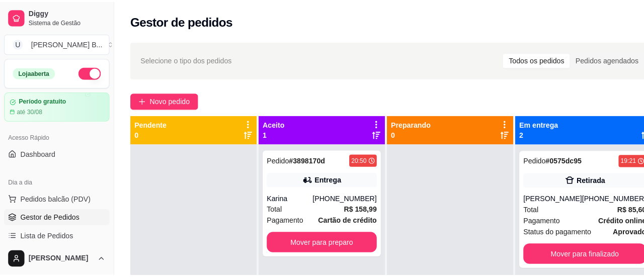
scroll to position [62, 0]
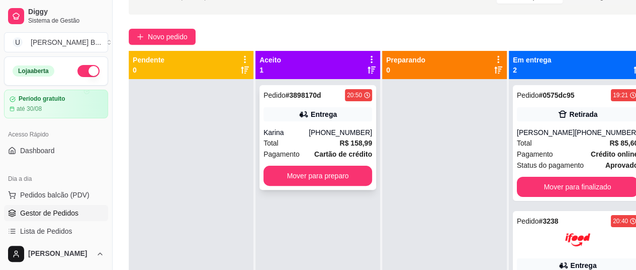
click at [303, 133] on div "Karina" at bounding box center [285, 132] width 45 height 10
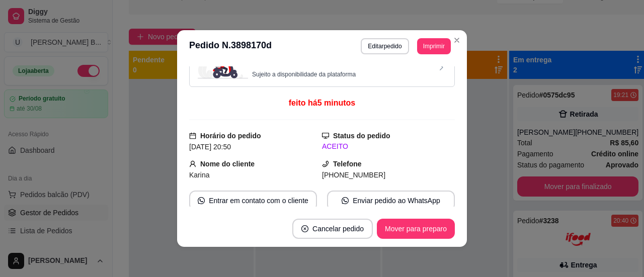
scroll to position [20, 0]
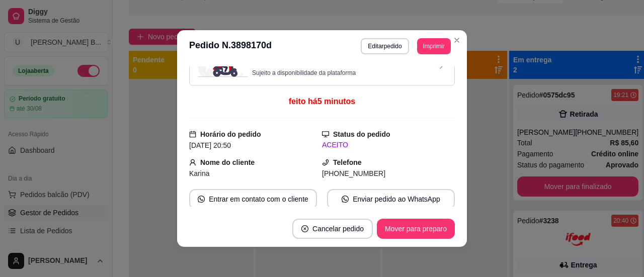
click at [343, 174] on span "[PHONE_NUMBER]" at bounding box center [353, 173] width 63 height 8
copy div "[PHONE_NUMBER] Entrar em contato com o cliente Enviar pedido ao WhatsApp Enviar…"
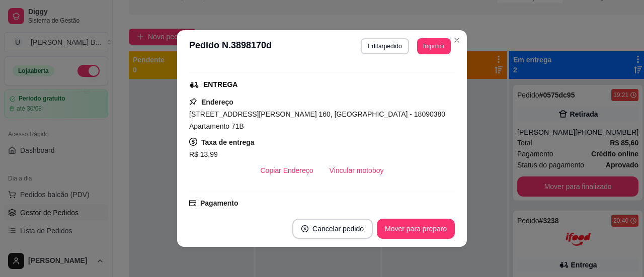
scroll to position [169, 0]
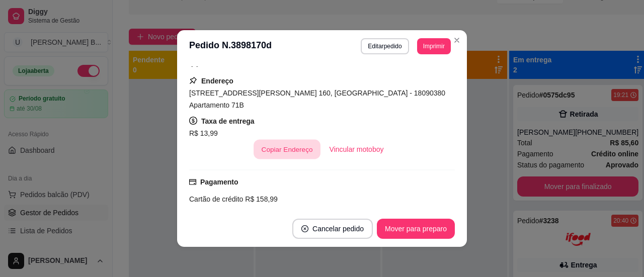
click at [277, 151] on button "Copiar Endereço" at bounding box center [286, 150] width 67 height 20
click at [190, 107] on span "[STREET_ADDRESS][PERSON_NAME] 160, [GEOGRAPHIC_DATA] - 18090380 Apartamento 71B" at bounding box center [317, 99] width 256 height 20
copy span "71B"
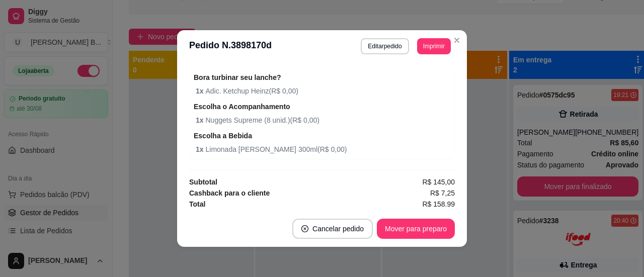
scroll to position [871, 0]
click at [430, 202] on span "R$ 158,99" at bounding box center [438, 203] width 33 height 11
copy span "158,99"
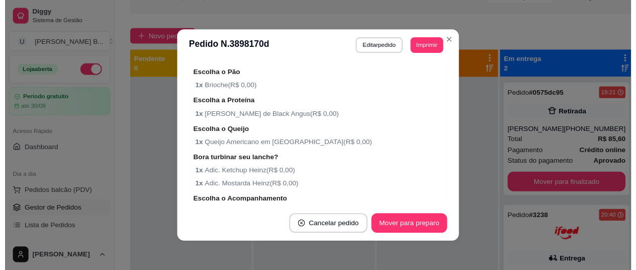
scroll to position [0, 0]
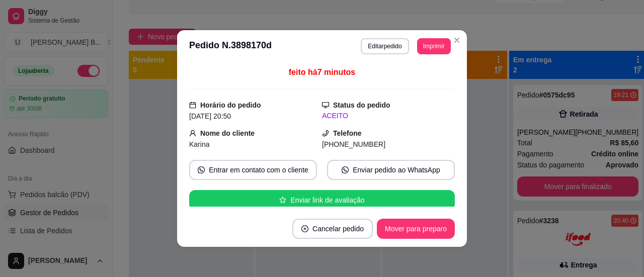
click at [194, 144] on span "Karina" at bounding box center [199, 144] width 20 height 8
copy span "Karina"
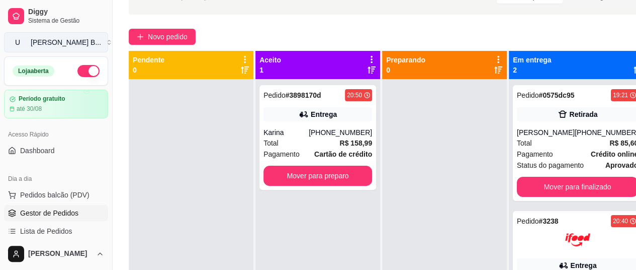
click at [65, 40] on div "[PERSON_NAME] B ..." at bounding box center [66, 42] width 70 height 10
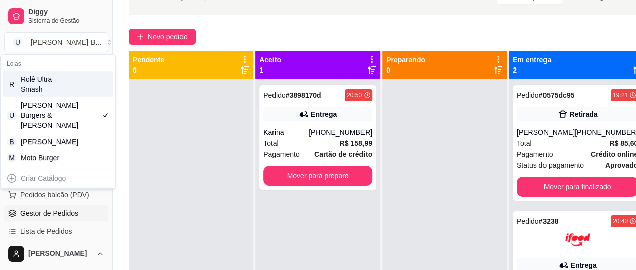
click at [60, 85] on div "Rolê Ultra Smash" at bounding box center [43, 84] width 45 height 20
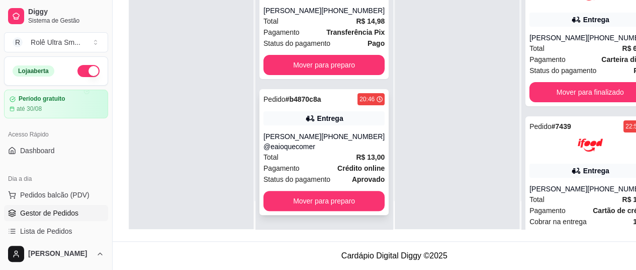
scroll to position [155, 0]
click at [294, 131] on div "[PERSON_NAME] @eaioquecomer" at bounding box center [292, 141] width 58 height 20
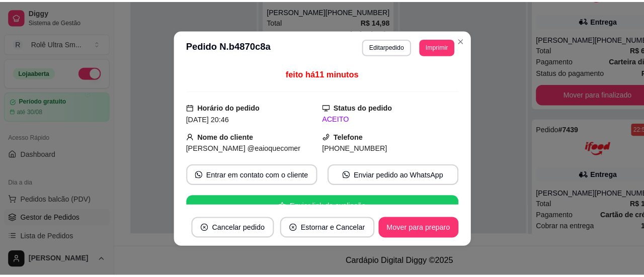
scroll to position [153, 0]
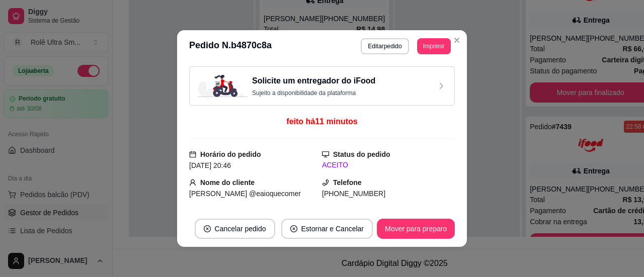
click at [340, 83] on h3 "Solicite um entregador do iFood" at bounding box center [313, 81] width 123 height 12
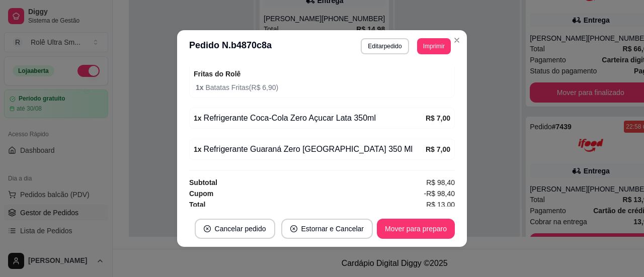
scroll to position [647, 0]
click at [401, 225] on button "Mover para preparo" at bounding box center [415, 229] width 75 height 20
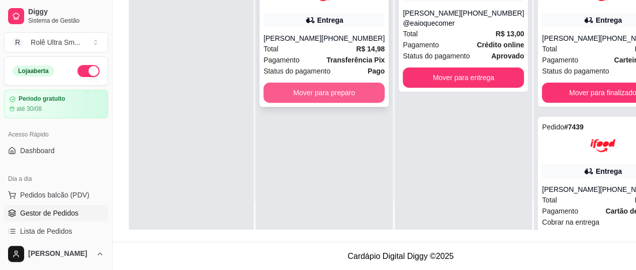
scroll to position [0, 0]
